Goal: Find specific page/section

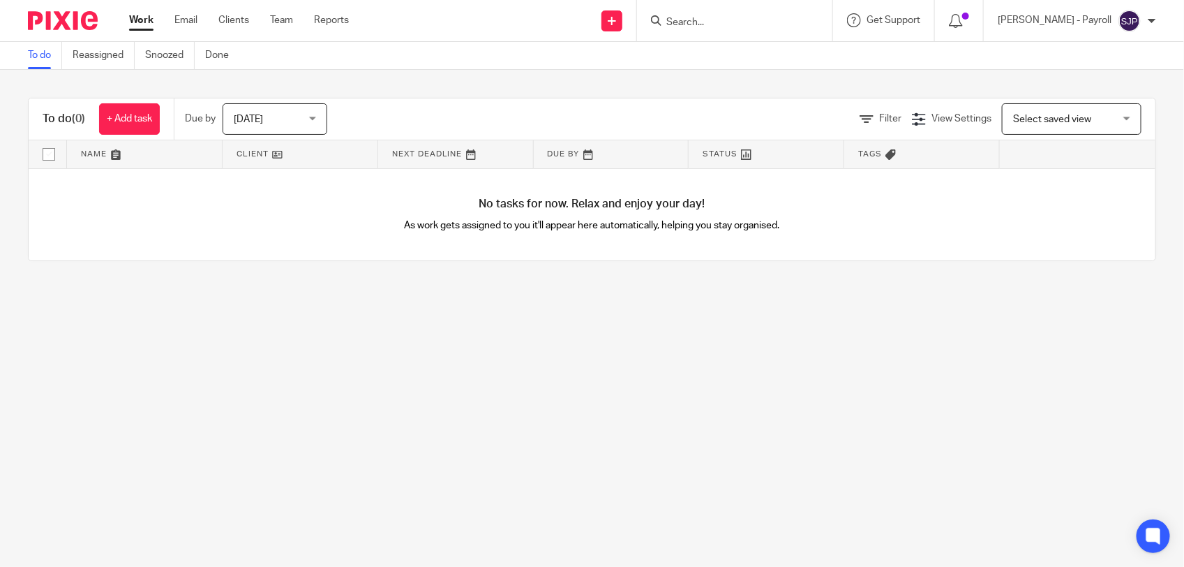
click at [722, 15] on form at bounding box center [739, 20] width 149 height 17
click at [719, 18] on input "Search" at bounding box center [728, 23] width 126 height 13
paste input "[EMAIL_ADDRESS][DOMAIN_NAME]"
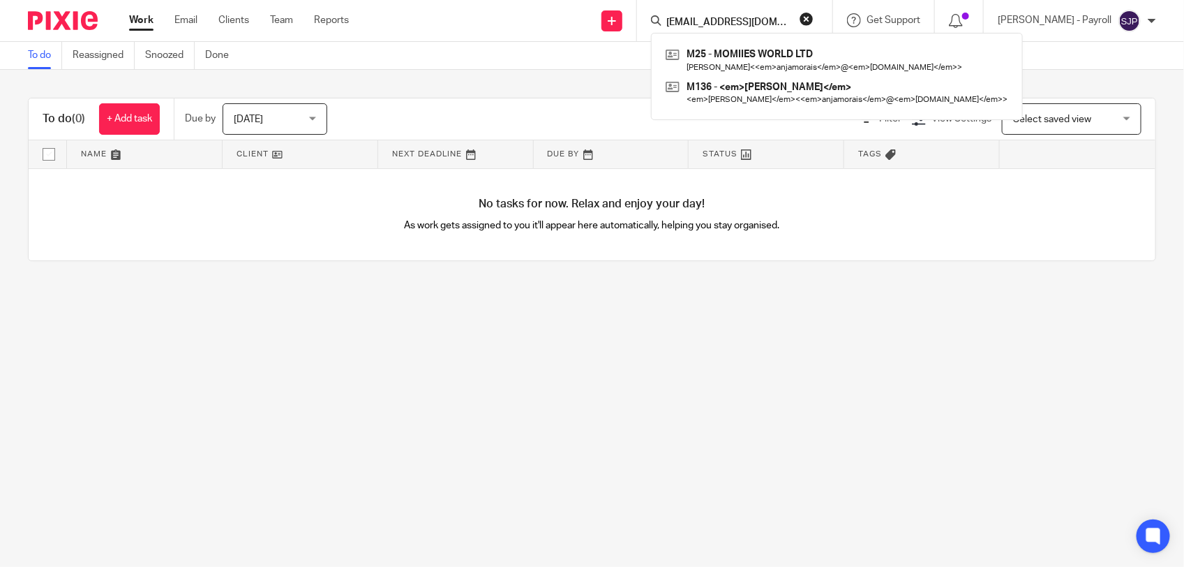
type input "[EMAIL_ADDRESS][DOMAIN_NAME]"
click button "submit" at bounding box center [0, 0] width 0 height 0
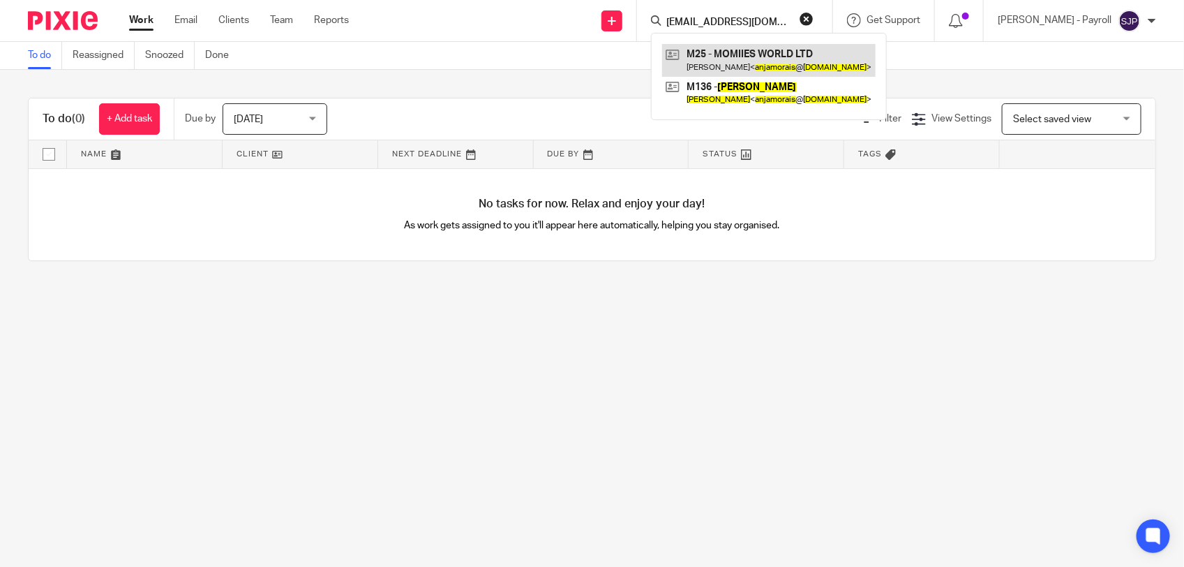
click at [737, 63] on link at bounding box center [769, 60] width 214 height 32
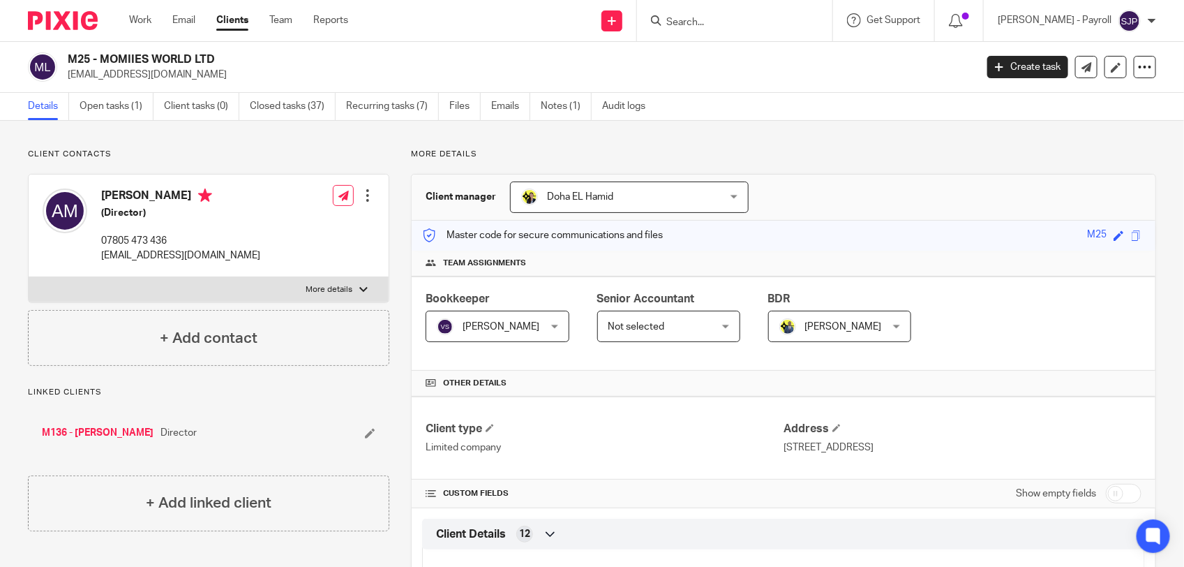
click at [742, 25] on input "Search" at bounding box center [728, 23] width 126 height 13
paste input "[EMAIL_ADDRESS][DOMAIN_NAME]"
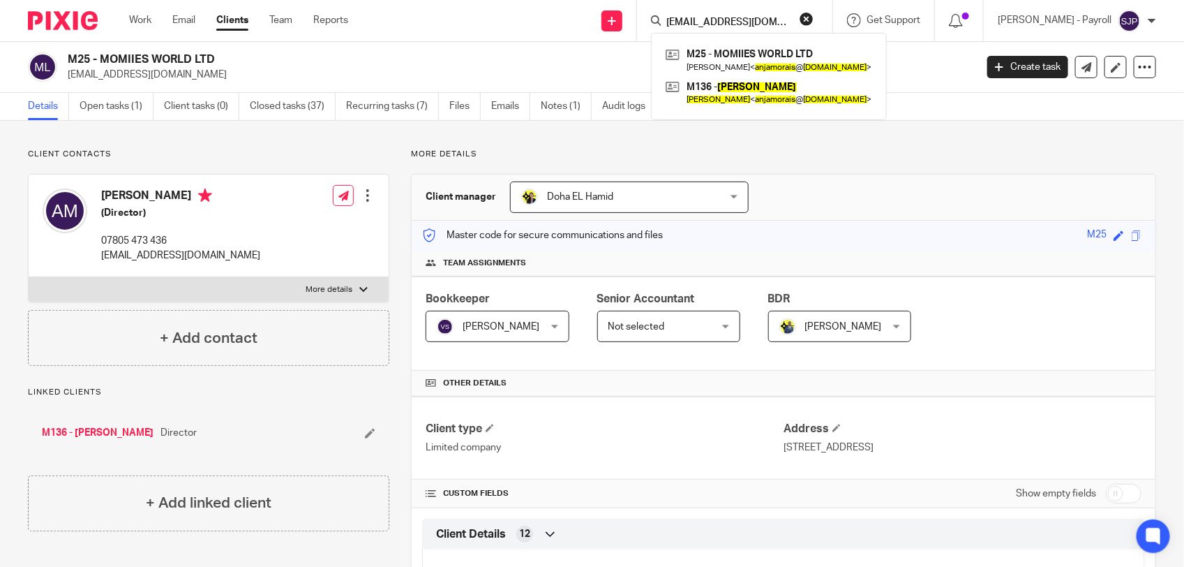
type input "[EMAIL_ADDRESS][DOMAIN_NAME]"
click at [814, 20] on button "reset" at bounding box center [807, 19] width 14 height 14
